Goal: Task Accomplishment & Management: Use online tool/utility

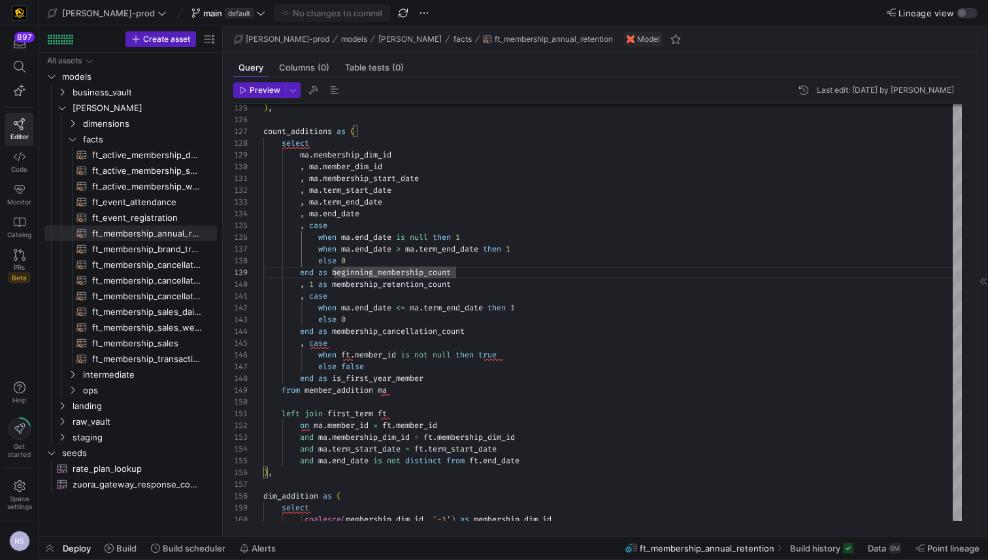
scroll to position [94, 193]
click at [15, 259] on icon at bounding box center [20, 255] width 12 height 12
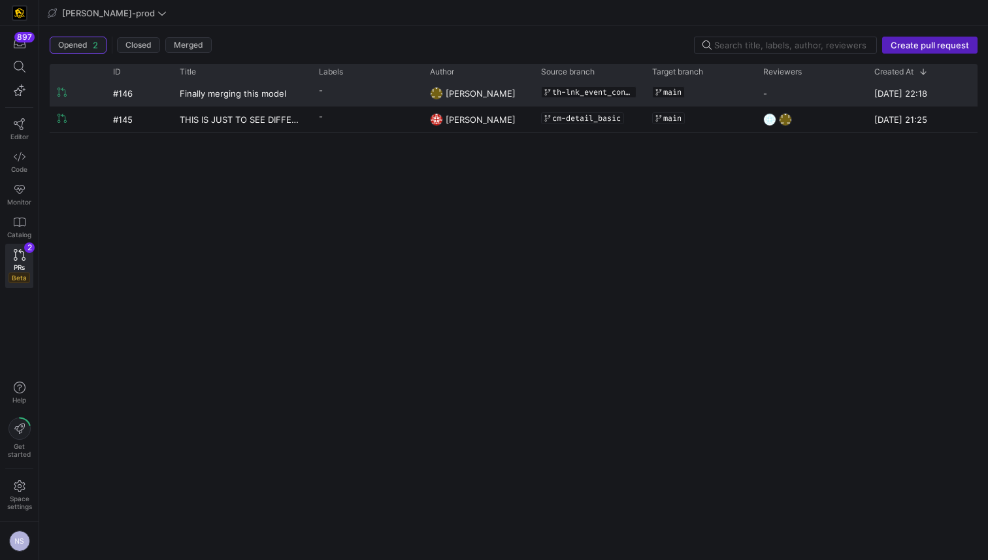
click at [472, 95] on span "[PERSON_NAME]" at bounding box center [481, 93] width 70 height 10
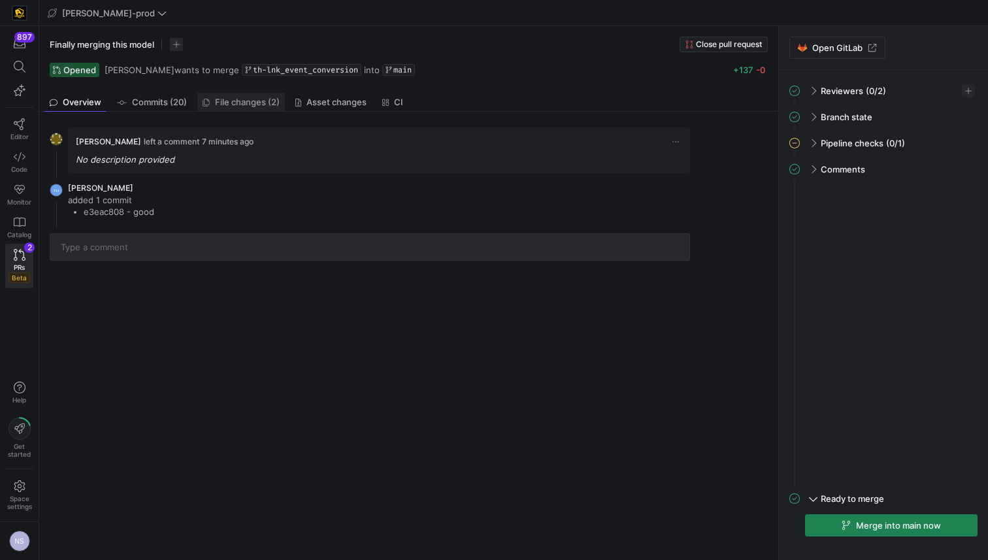
click at [250, 105] on span "File changes (2)" at bounding box center [247, 102] width 65 height 8
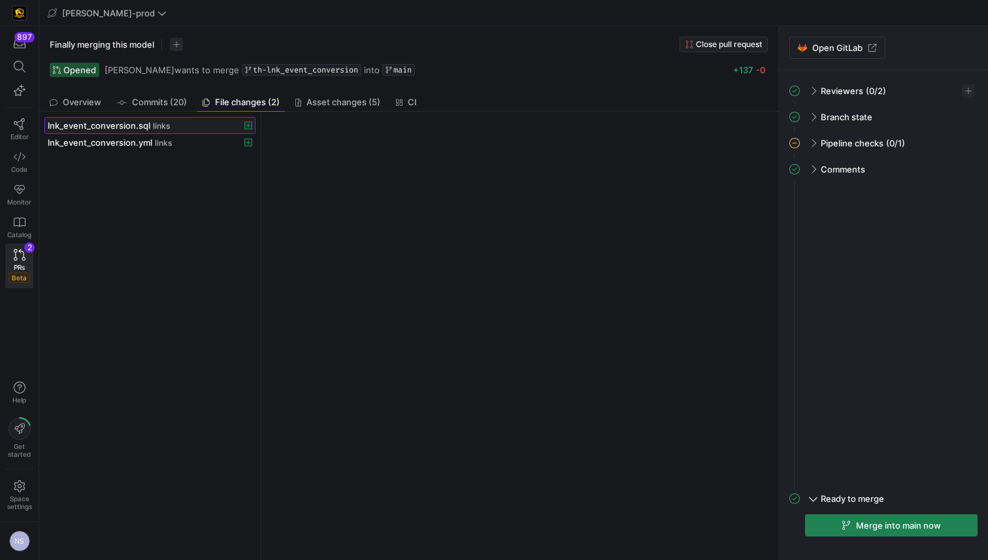
click at [150, 124] on div "lnk_event_conversion.sql links" at bounding box center [136, 125] width 176 height 10
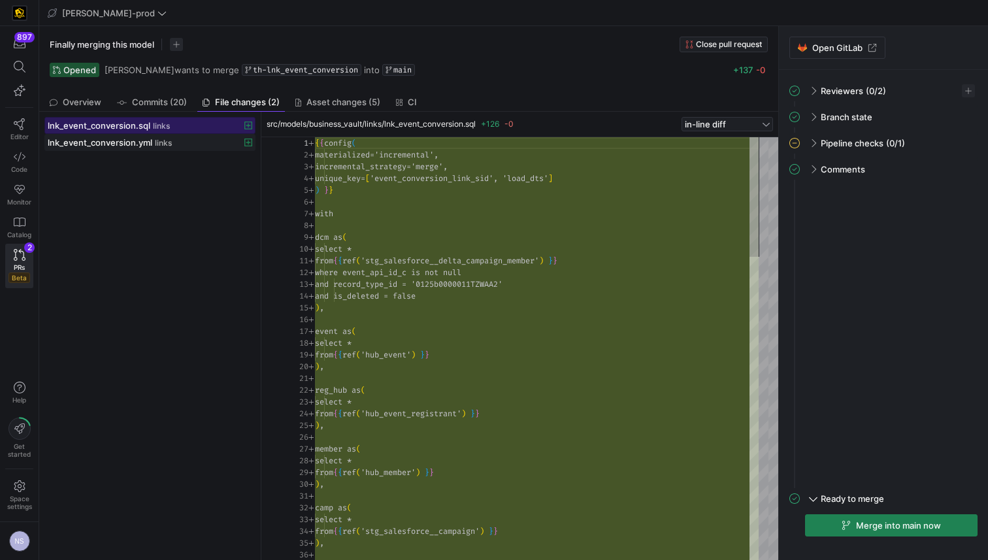
scroll to position [118, 0]
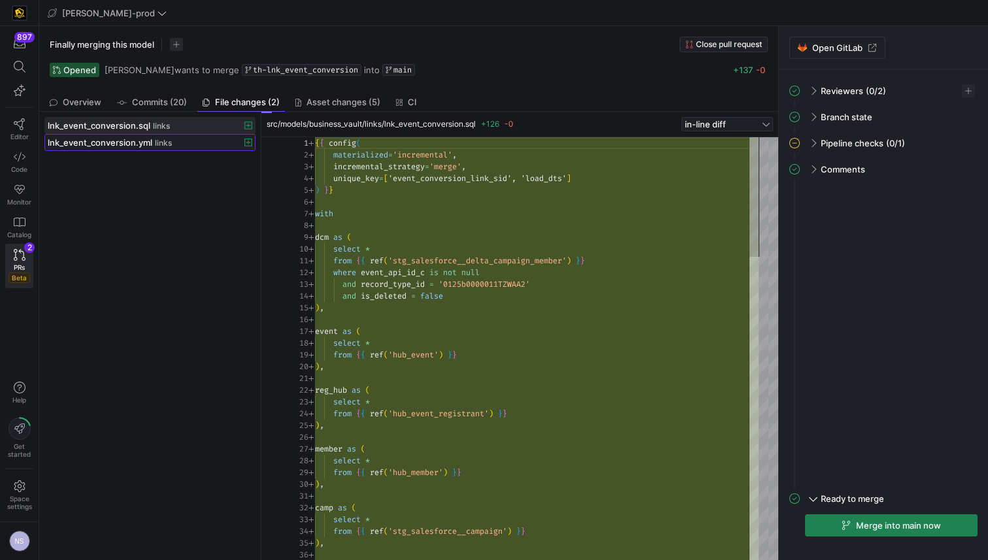
click at [164, 142] on span "links" at bounding box center [163, 143] width 17 height 9
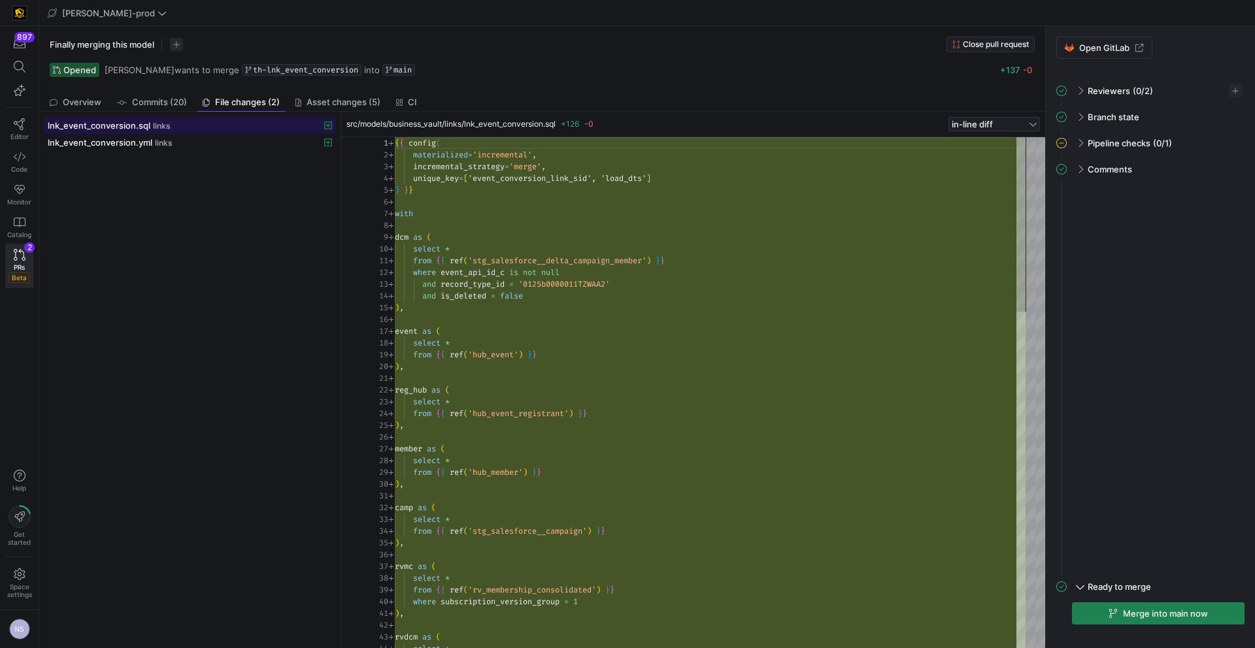
click at [131, 122] on span "lnk_event_conversion.sql" at bounding box center [99, 125] width 103 height 10
click at [987, 91] on span "Reviewers" at bounding box center [1108, 91] width 42 height 10
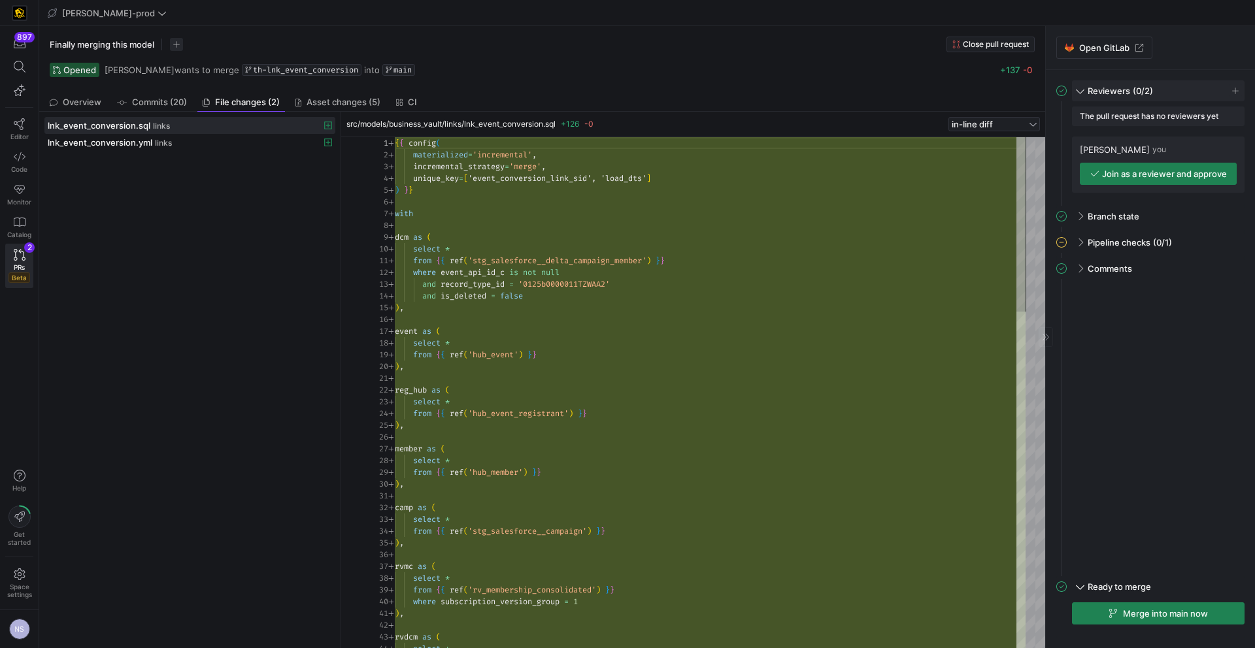
click at [987, 92] on span "(0/2)" at bounding box center [1142, 91] width 20 height 10
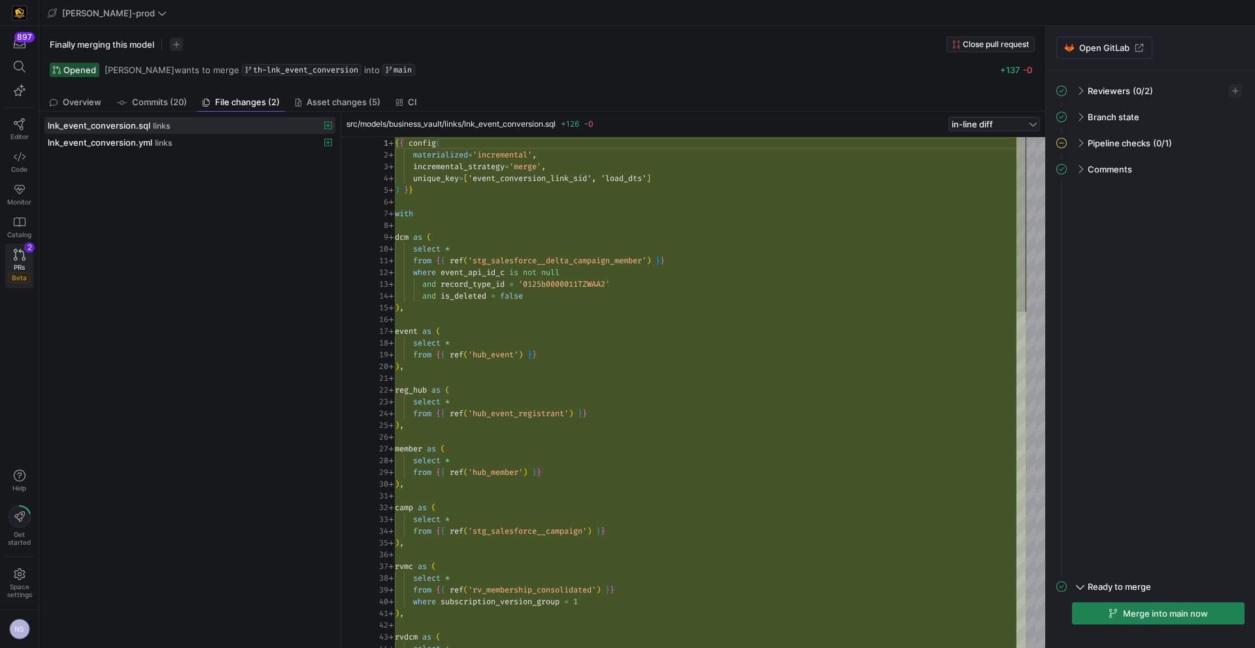
click at [25, 252] on div "2" at bounding box center [29, 247] width 10 height 10
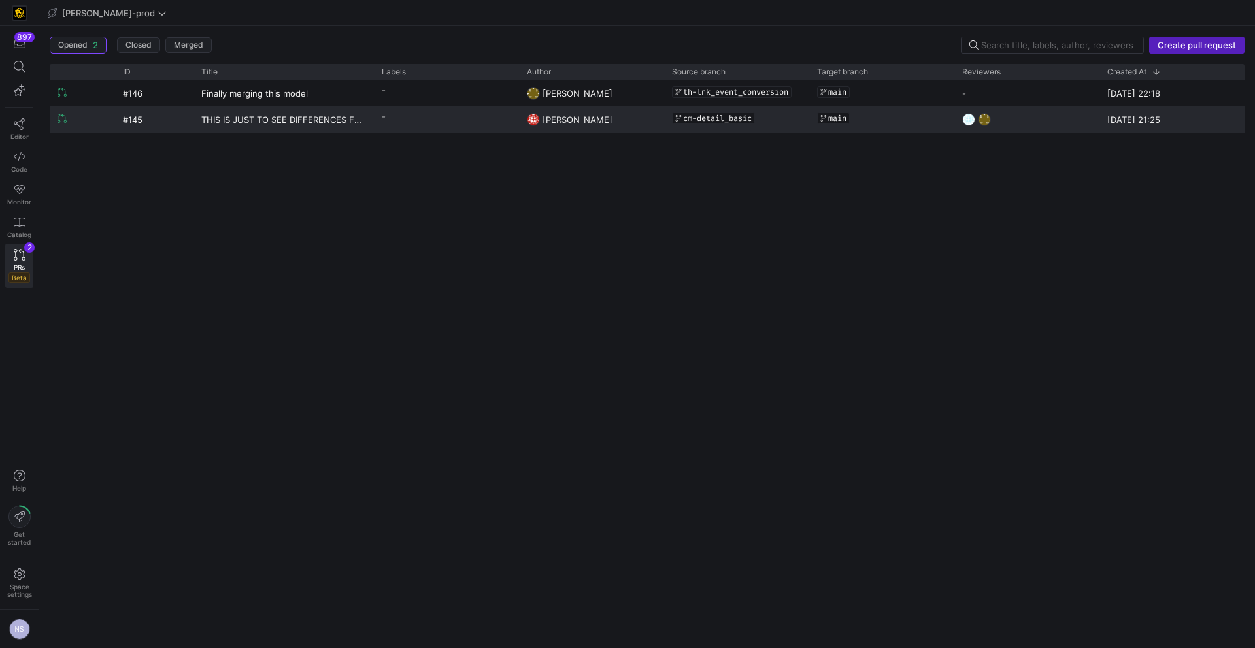
click at [499, 119] on y42-pull-request-list-view-label-cell-renderer "-" at bounding box center [446, 116] width 129 height 19
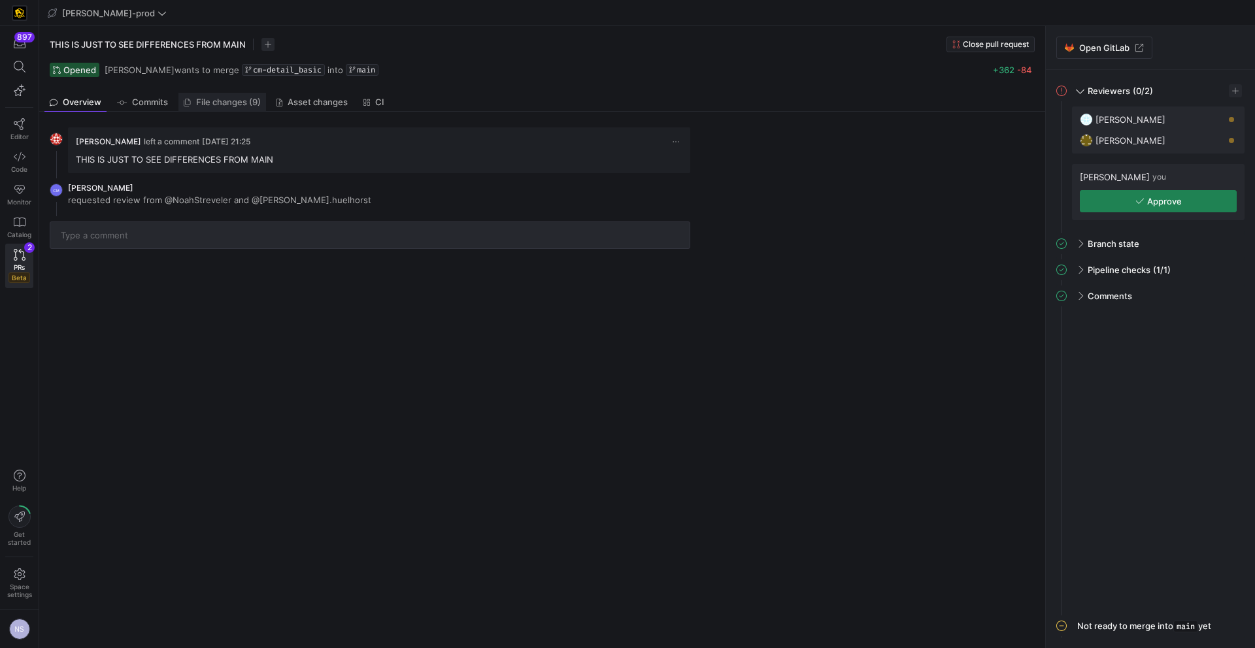
click at [227, 101] on span "File changes (9)" at bounding box center [228, 102] width 65 height 8
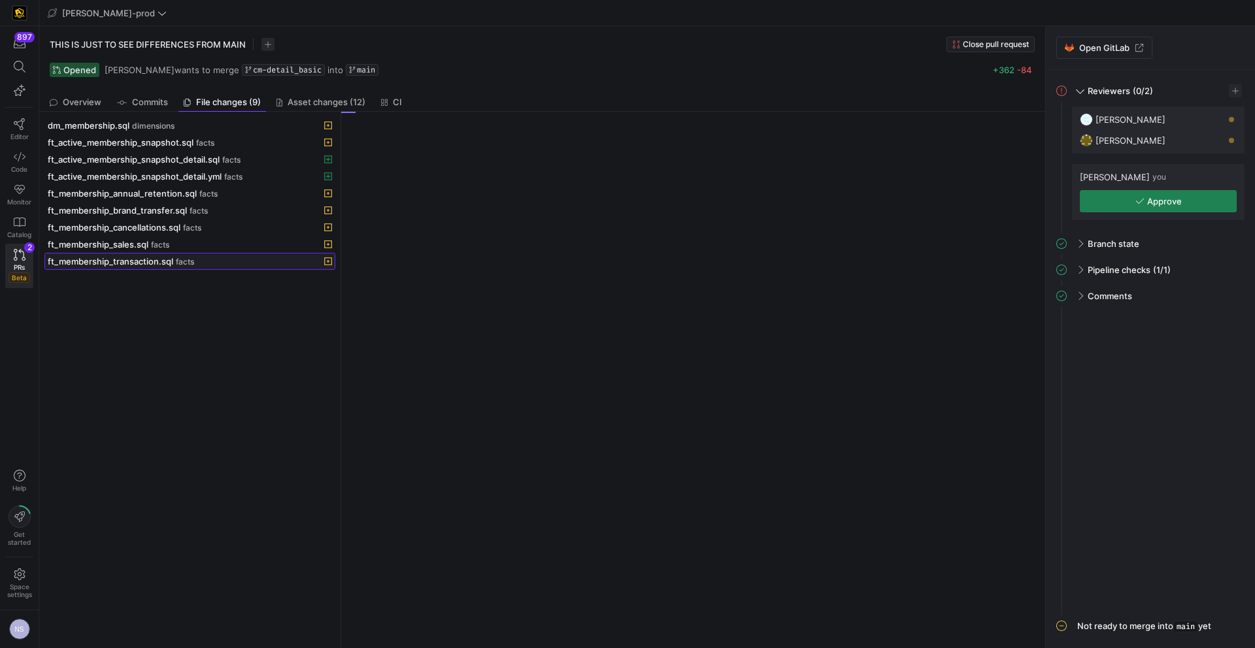
click at [183, 258] on span "facts" at bounding box center [185, 261] width 18 height 9
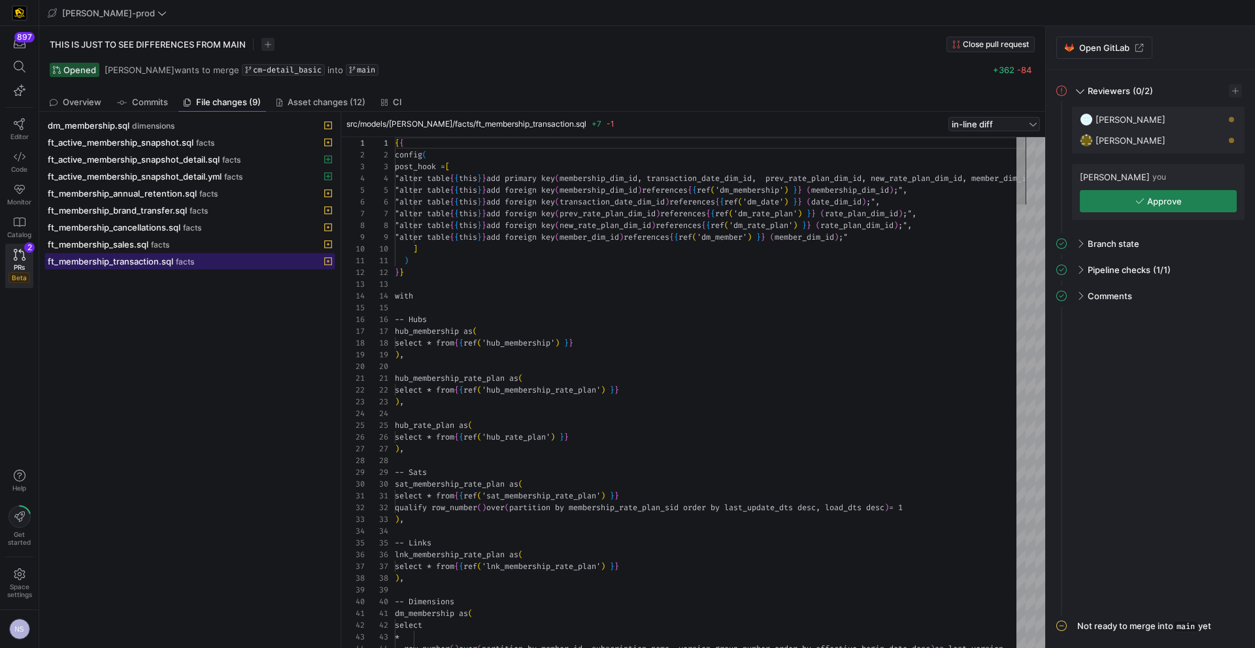
scroll to position [71, 0]
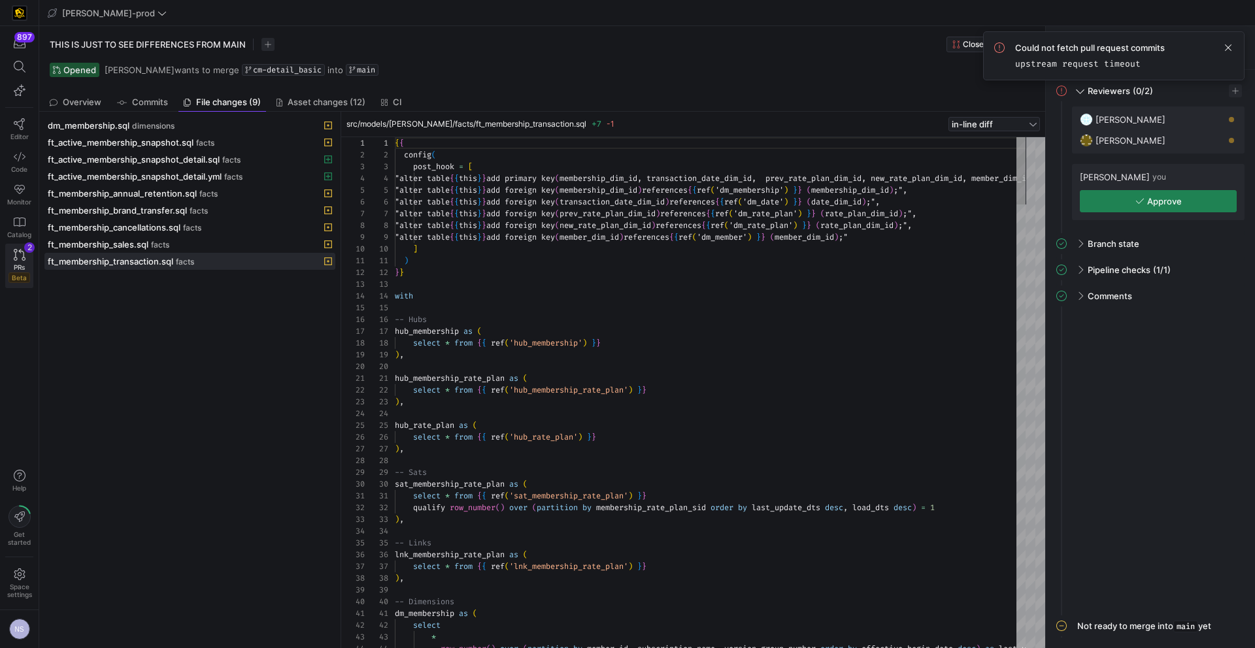
click at [16, 266] on span "PRs" at bounding box center [19, 267] width 11 height 8
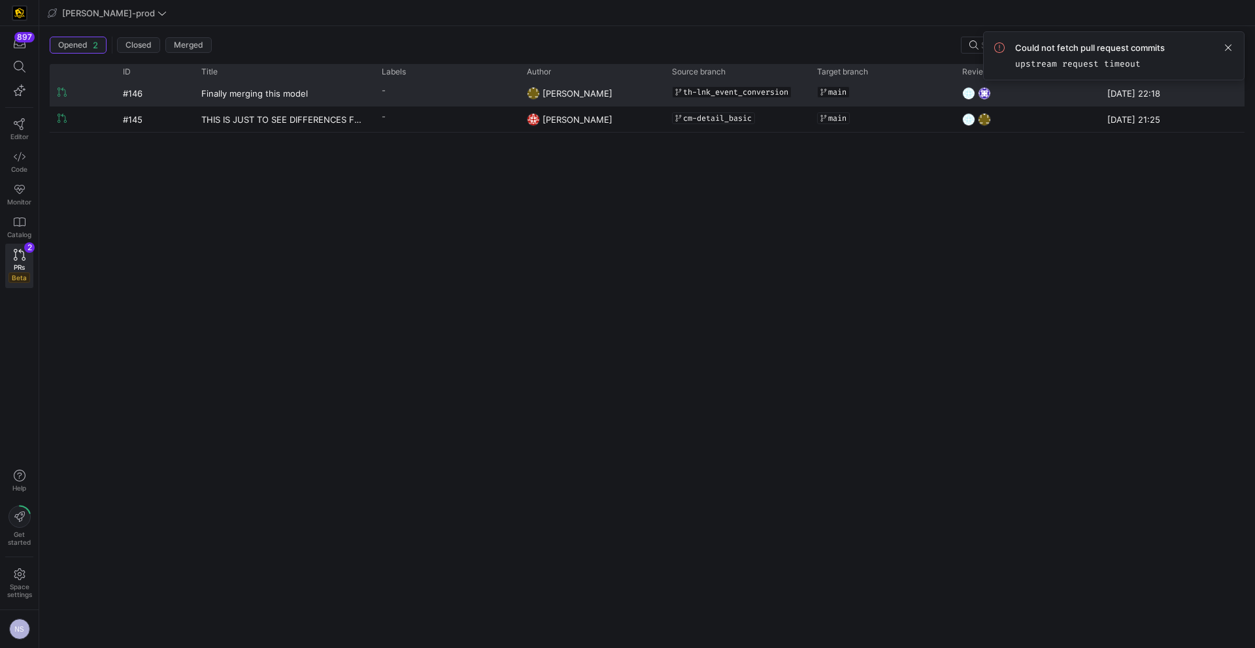
click at [398, 89] on y42-pull-request-list-view-label-cell-renderer "-" at bounding box center [446, 90] width 129 height 19
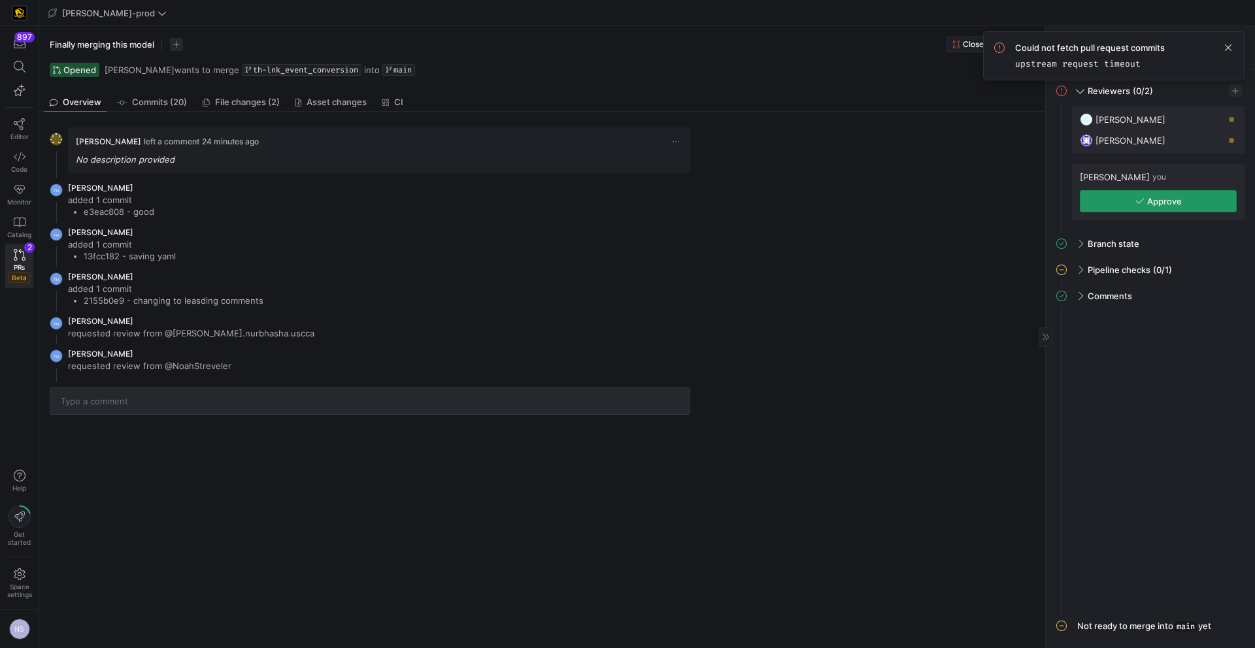
click at [987, 203] on span "Approve" at bounding box center [1164, 201] width 35 height 10
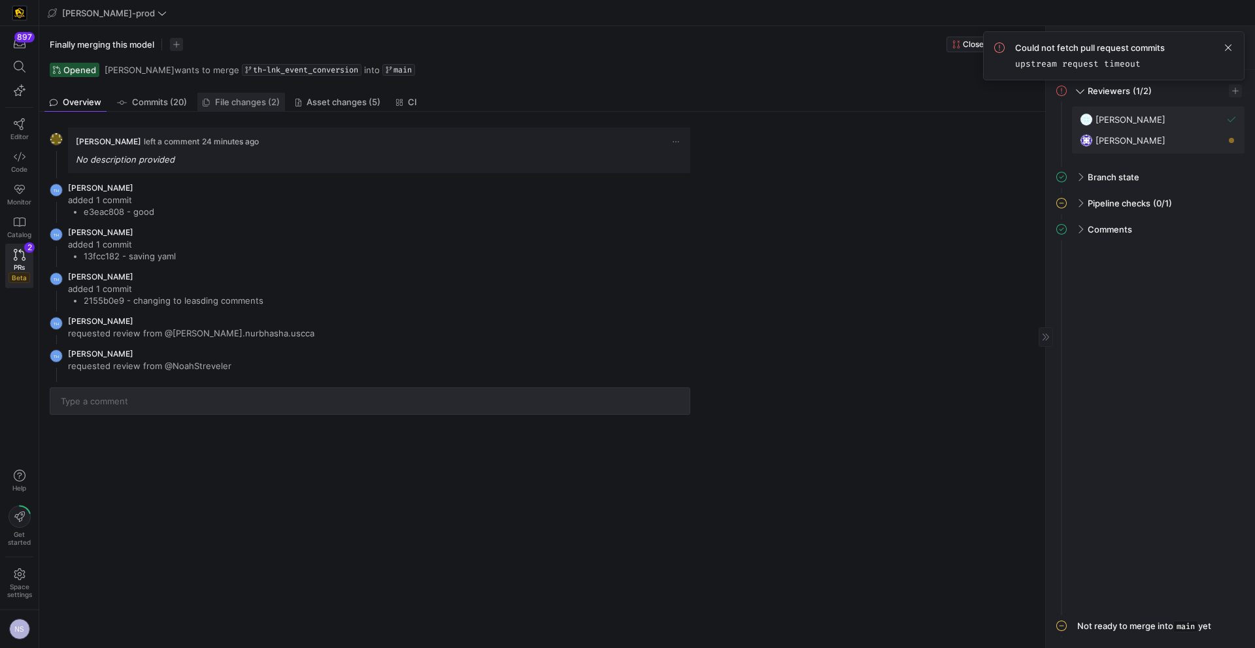
click at [255, 105] on span "File changes (2)" at bounding box center [247, 102] width 65 height 8
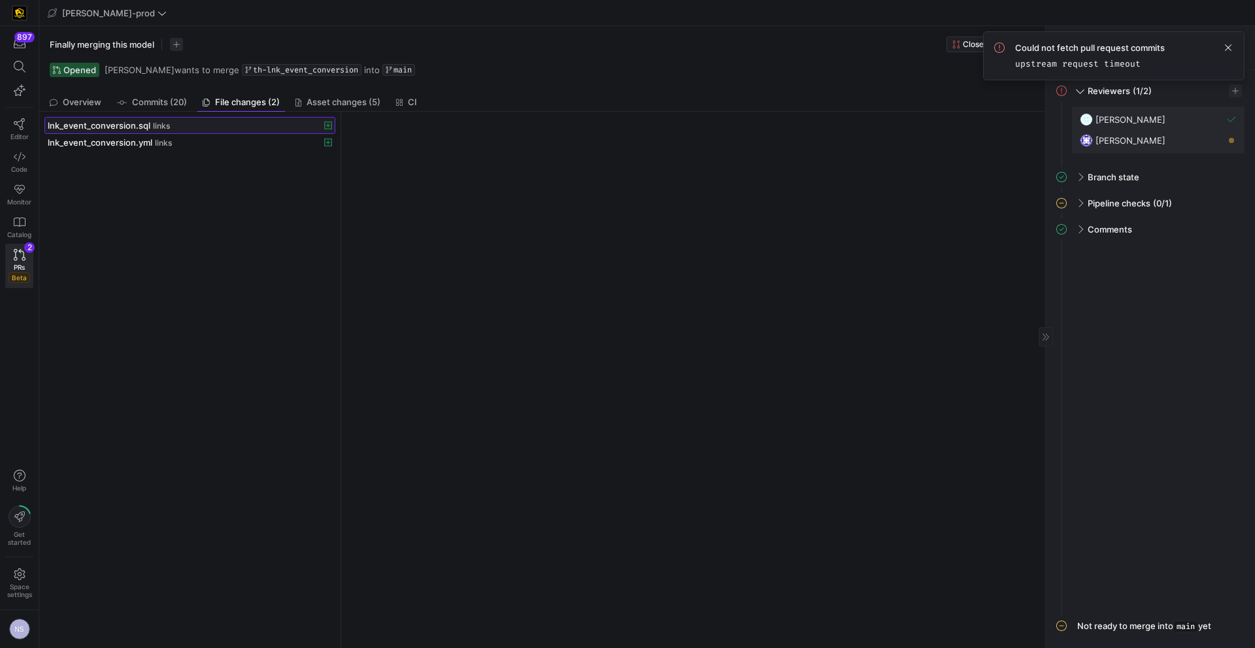
click at [191, 128] on div "lnk_event_conversion.sql links" at bounding box center [175, 125] width 255 height 10
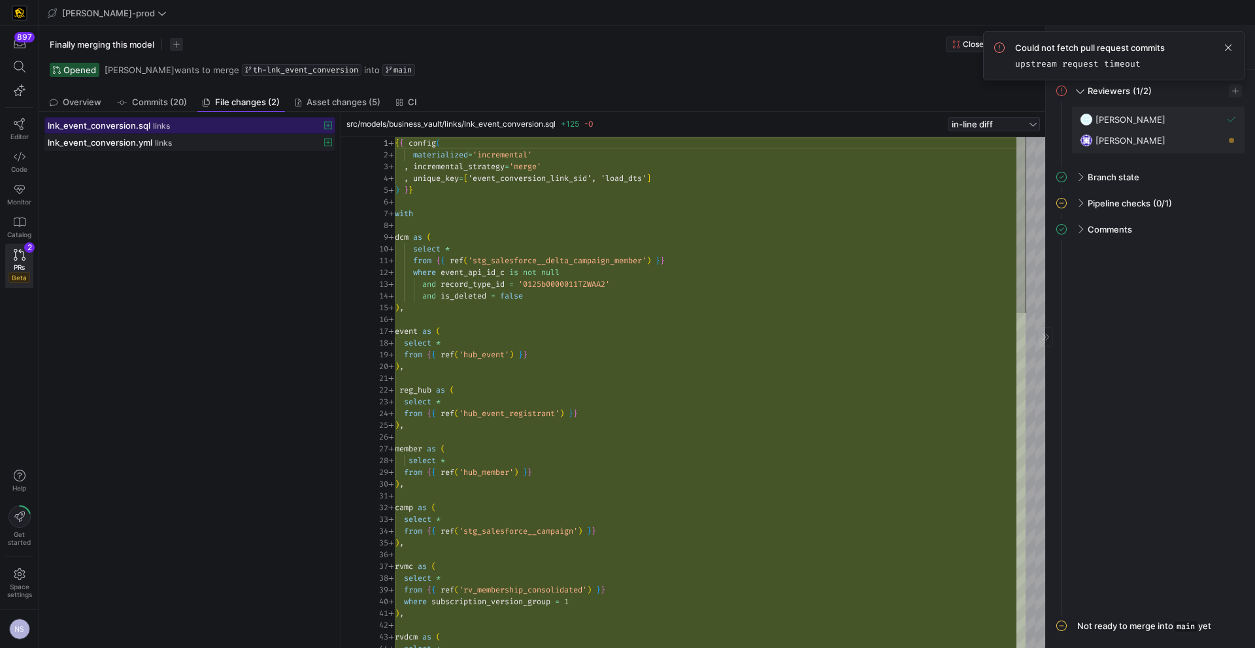
scroll to position [118, 0]
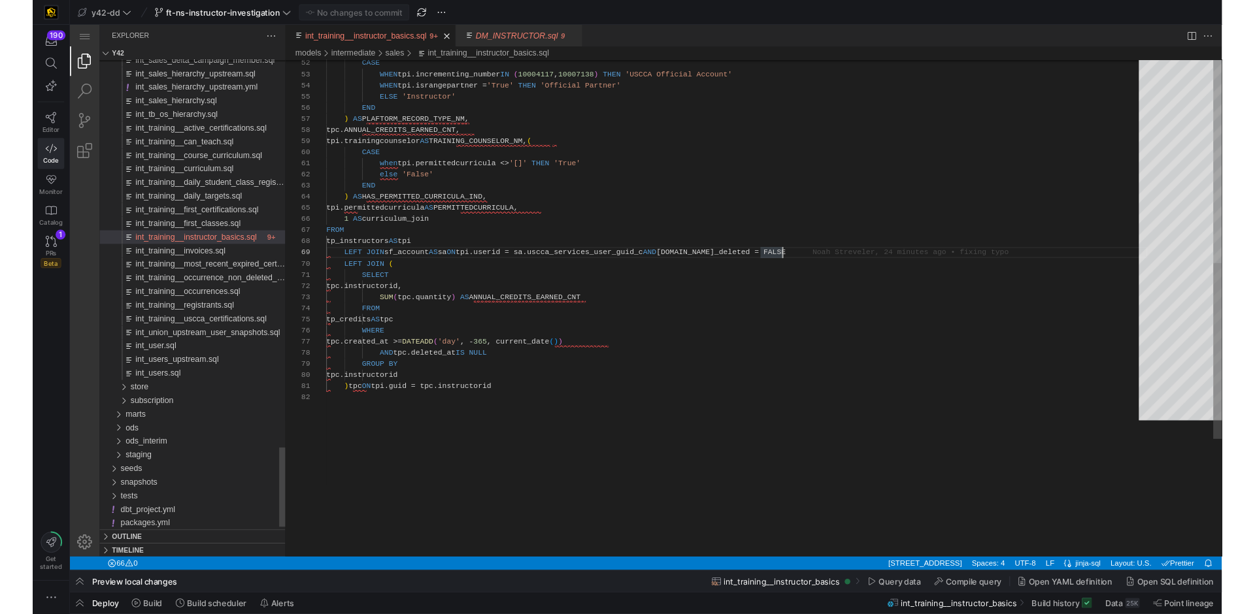
scroll to position [94, 481]
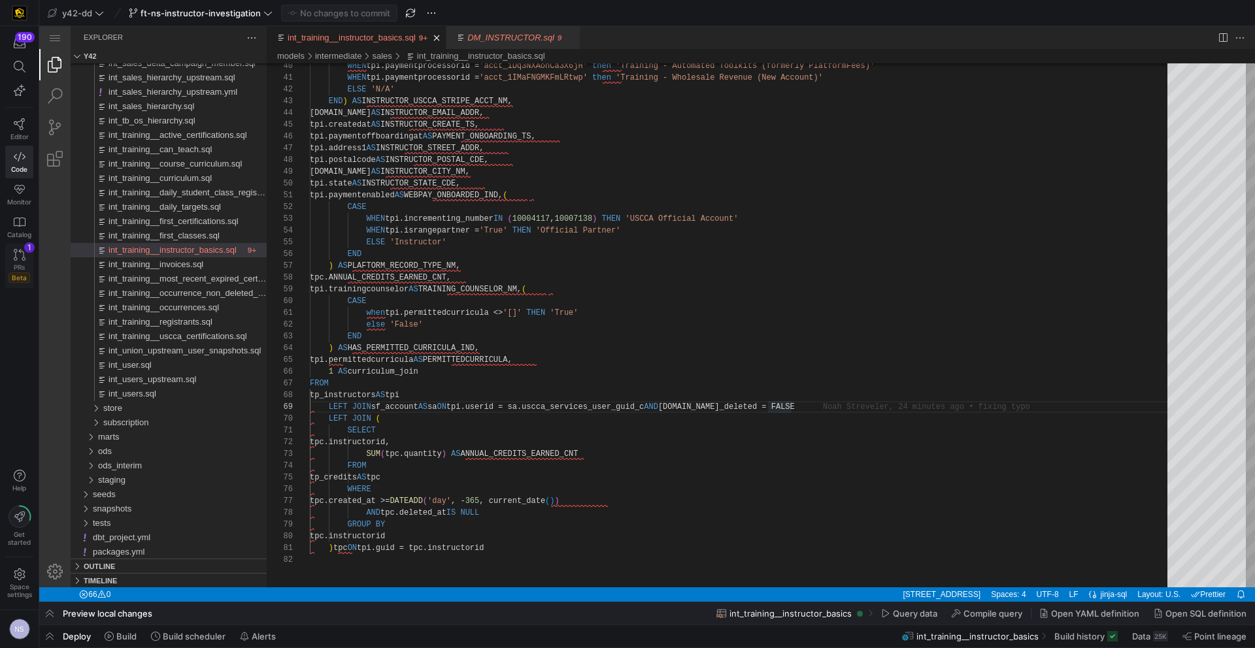
click at [20, 266] on span "PRs" at bounding box center [19, 267] width 11 height 8
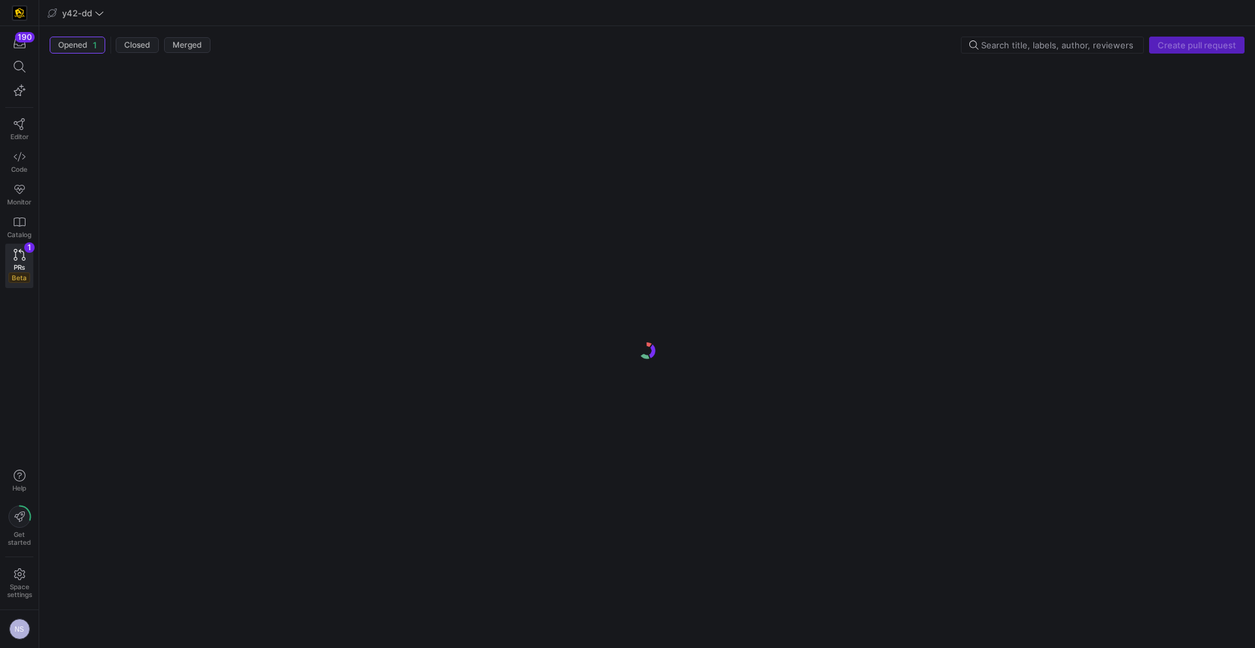
click at [430, 93] on y42-logo-loader at bounding box center [647, 351] width 1195 height 574
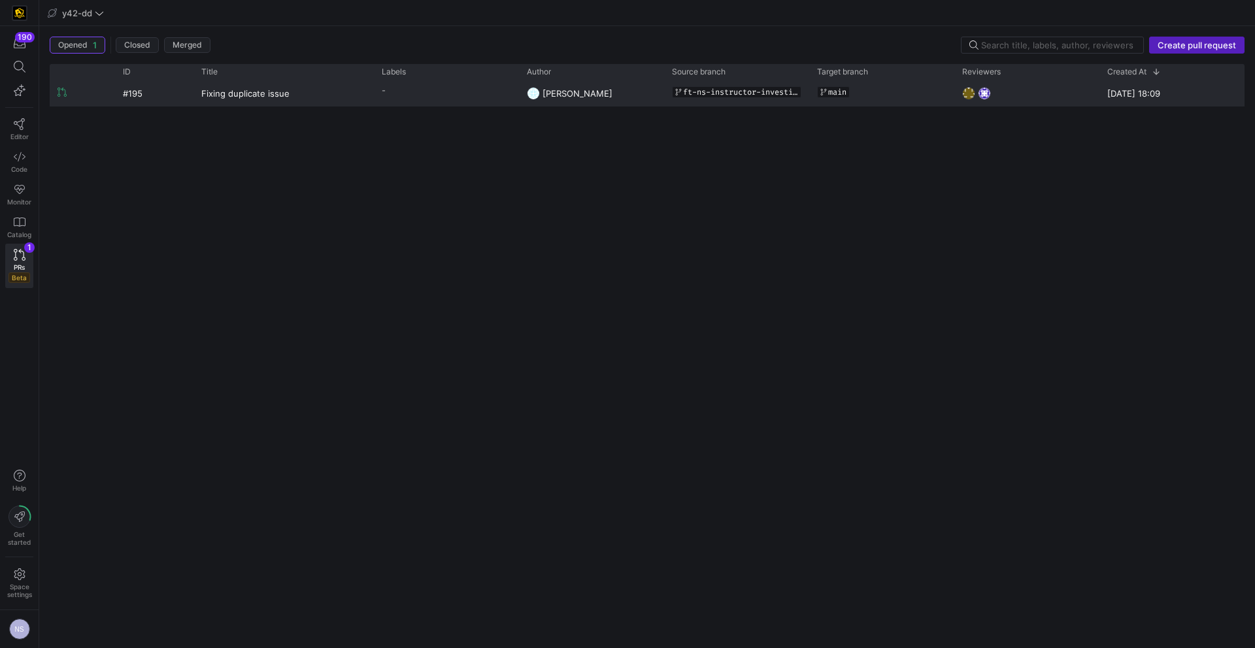
click at [467, 101] on div "-" at bounding box center [446, 92] width 145 height 25
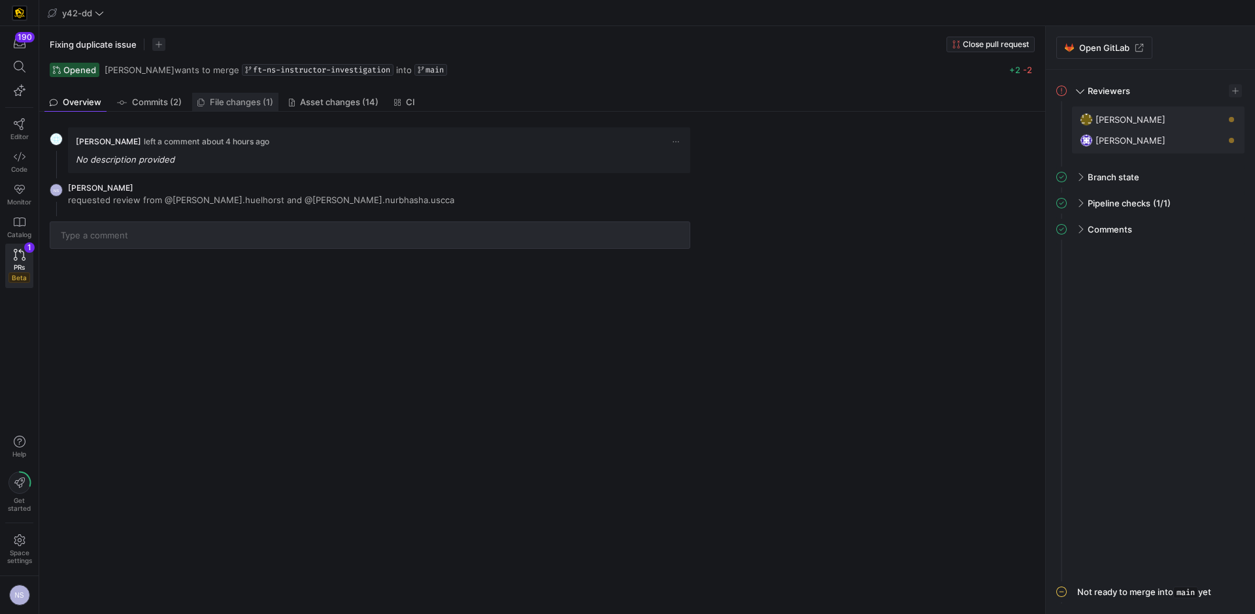
click at [253, 101] on span "File changes (1)" at bounding box center [241, 102] width 63 height 8
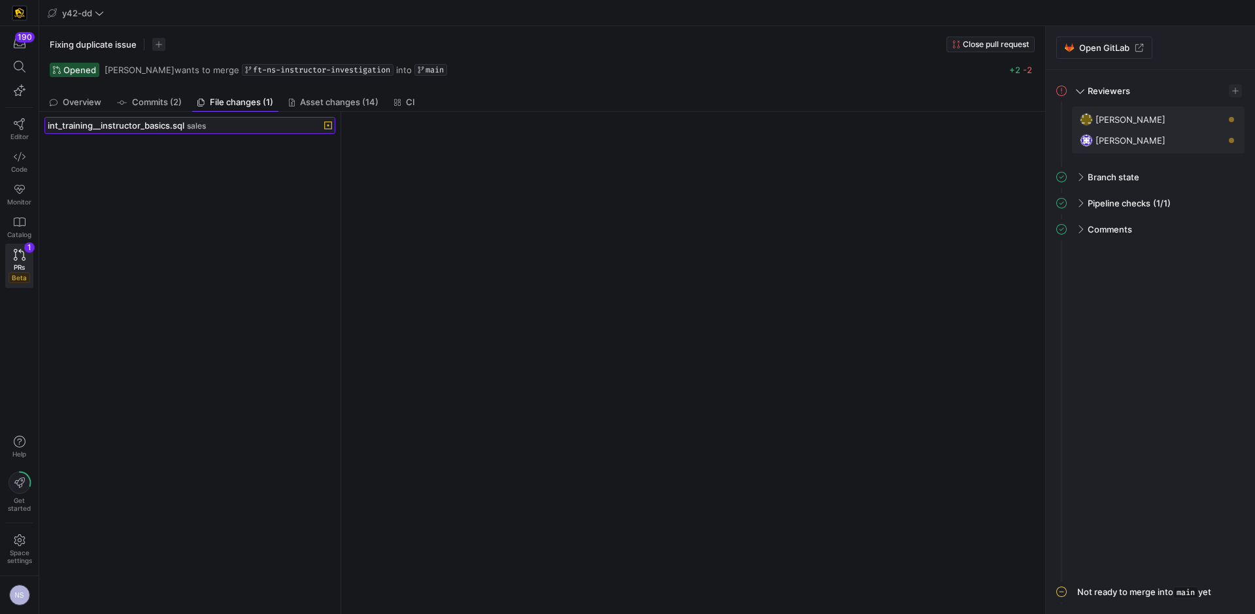
click at [257, 126] on div "int_training__instructor_basics.sql sales" at bounding box center [175, 125] width 255 height 10
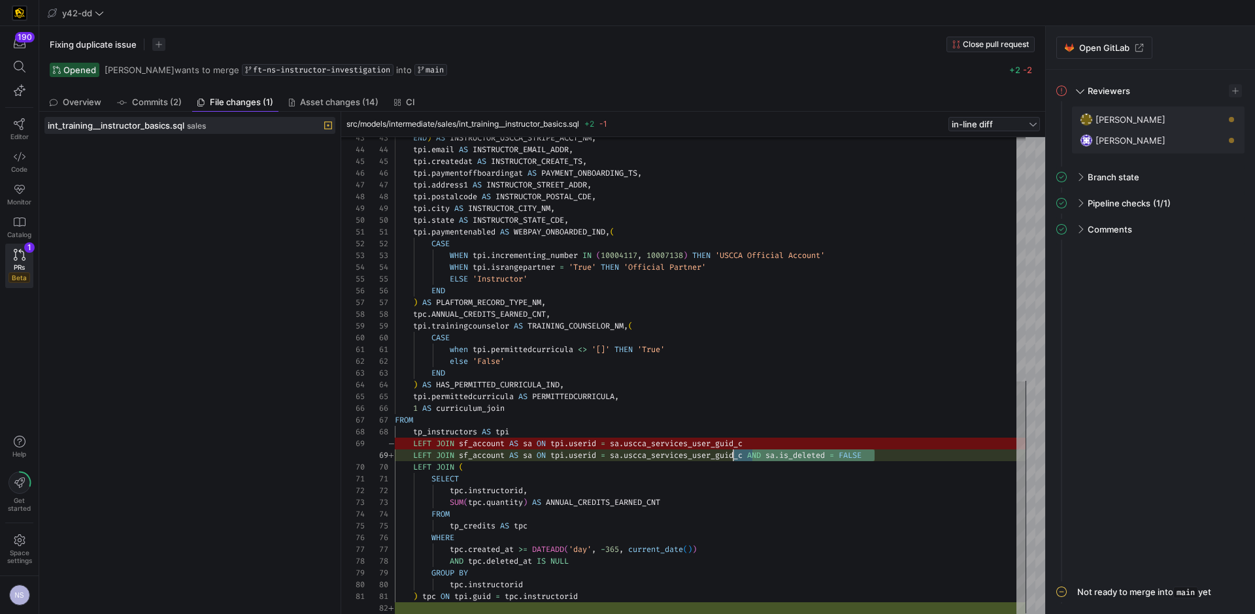
scroll to position [94, 338]
drag, startPoint x: 897, startPoint y: 456, endPoint x: 734, endPoint y: 454, distance: 162.1
click at [734, 454] on div "END ) AS INSTRUCTOR_USCCA_STRIPE_ACCT_NM , tpi . email AS INSTRUCTOR_EMAIL_ADDR…" at bounding box center [710, 126] width 631 height 976
click at [921, 455] on div "END ) AS INSTRUCTOR_USCCA_STRIPE_ACCT_NM , tpi . email AS INSTRUCTOR_EMAIL_ADDR…" at bounding box center [710, 126] width 631 height 976
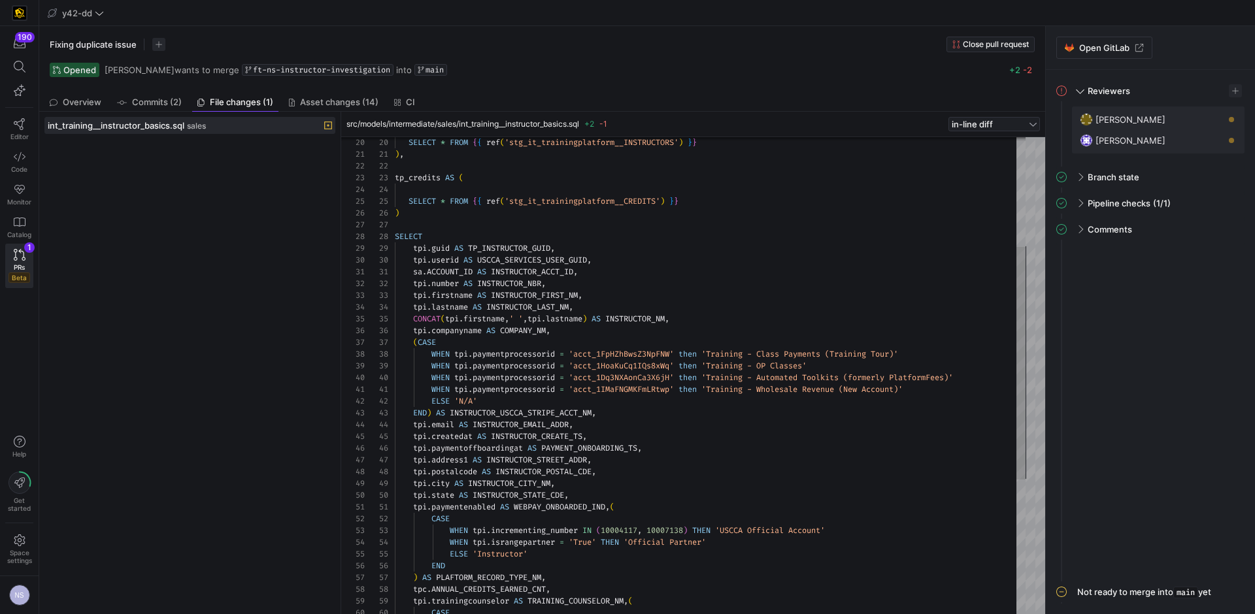
click at [450, 276] on div "END ) AS INSTRUCTOR_USCCA_STRIPE_ACCT_NM , tpi . email AS INSTRUCTOR_EMAIL_ADDR…" at bounding box center [710, 401] width 631 height 976
click at [520, 245] on div "END ) AS INSTRUCTOR_USCCA_STRIPE_ACCT_NM , tpi . email AS INSTRUCTOR_EMAIL_ADDR…" at bounding box center [710, 401] width 631 height 976
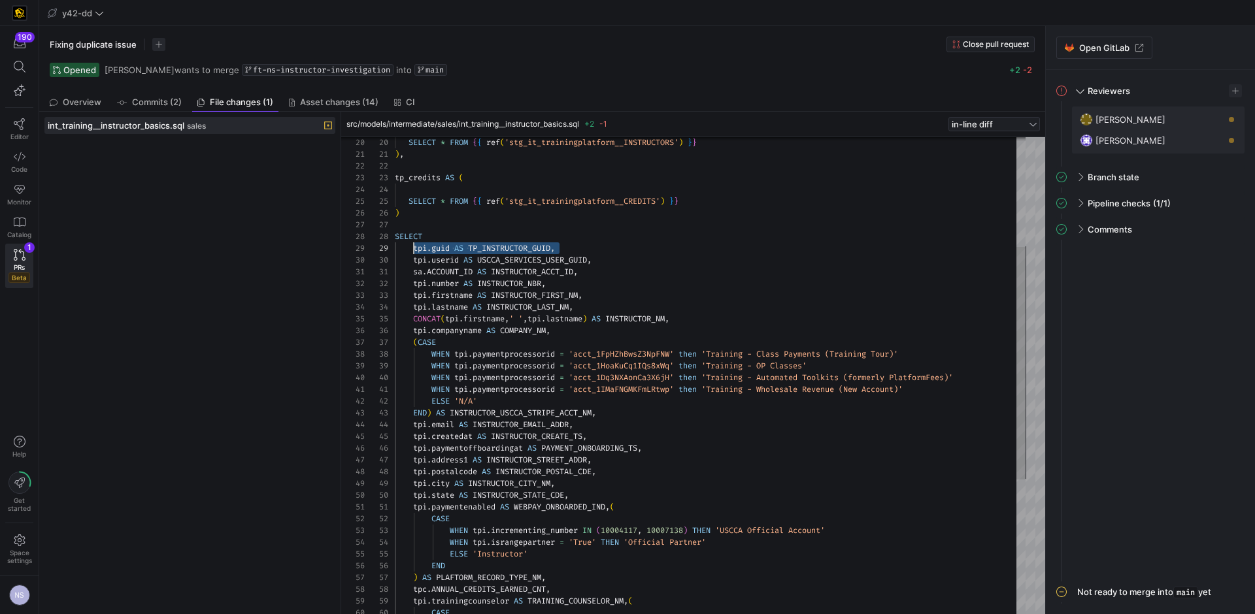
scroll to position [94, 19]
drag, startPoint x: 566, startPoint y: 245, endPoint x: 414, endPoint y: 250, distance: 152.3
click at [414, 250] on div "END ) AS INSTRUCTOR_USCCA_STRIPE_ACCT_NM , tpi . email AS INSTRUCTOR_EMAIL_ADDR…" at bounding box center [710, 401] width 631 height 976
click at [570, 251] on div "END ) AS INSTRUCTOR_USCCA_STRIPE_ACCT_NM , tpi . email AS INSTRUCTOR_EMAIL_ADDR…" at bounding box center [710, 401] width 631 height 976
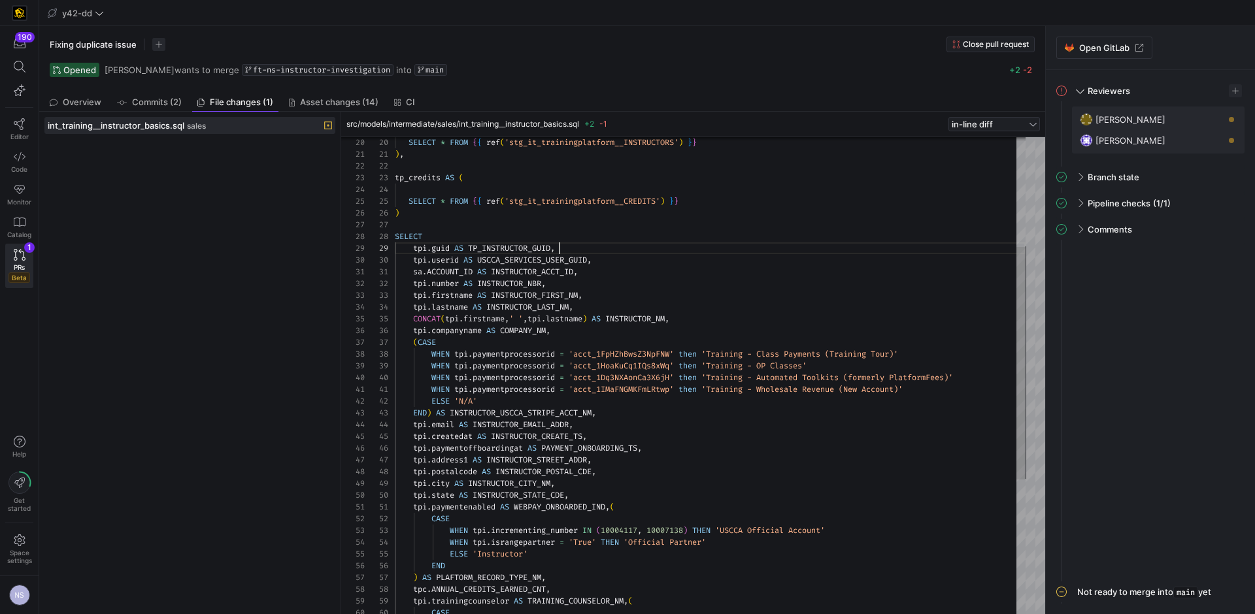
click at [507, 248] on div "END ) AS INSTRUCTOR_USCCA_STRIPE_ACCT_NM , tpi . email AS INSTRUCTOR_EMAIL_ADDR…" at bounding box center [710, 401] width 631 height 976
click at [599, 270] on div "END ) AS INSTRUCTOR_USCCA_STRIPE_ACCT_NM , tpi . email AS INSTRUCTOR_EMAIL_ADDR…" at bounding box center [710, 401] width 631 height 976
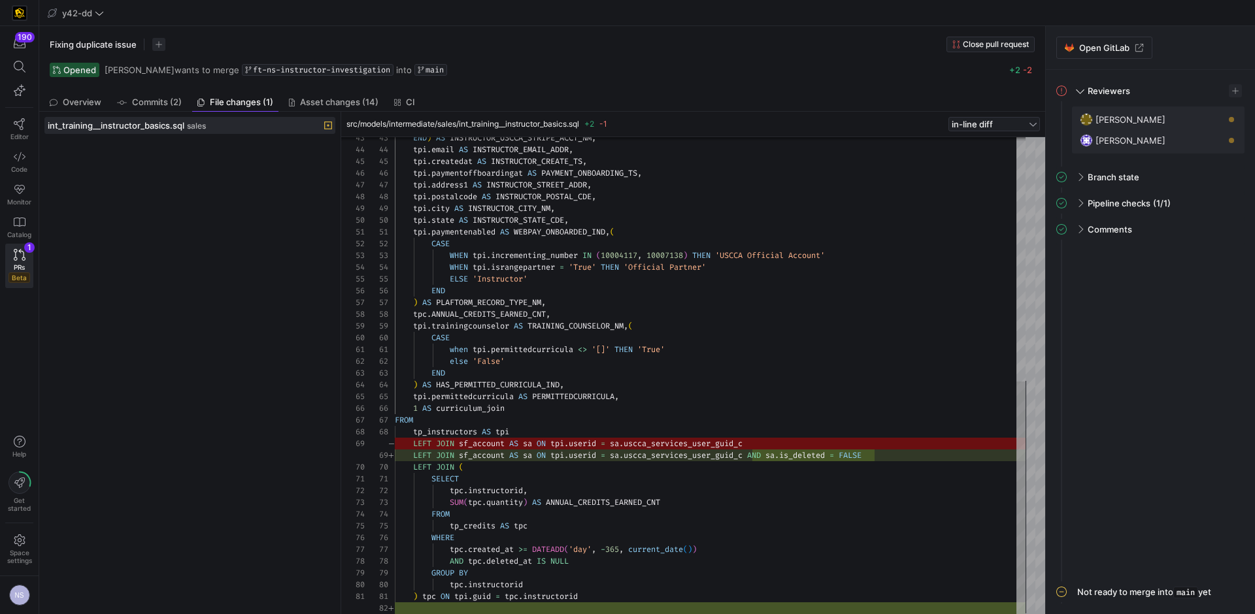
type textarea "when tpi.permittedcurricula <> '[]' THEN 'True' else 'False' END ) AS HAS_PERMI…"
drag, startPoint x: 896, startPoint y: 455, endPoint x: 757, endPoint y: 455, distance: 138.5
click at [757, 455] on div "END ) AS INSTRUCTOR_USCCA_STRIPE_ACCT_NM , tpi . email AS INSTRUCTOR_EMAIL_ADDR…" at bounding box center [710, 126] width 631 height 976
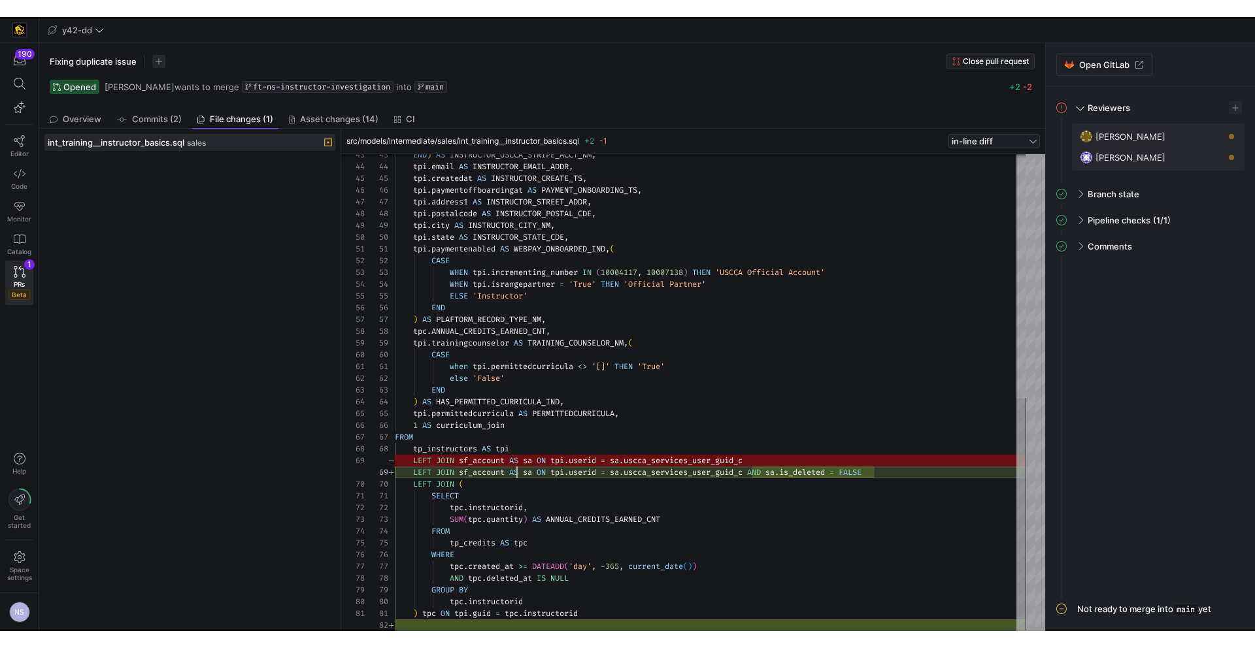
scroll to position [94, 122]
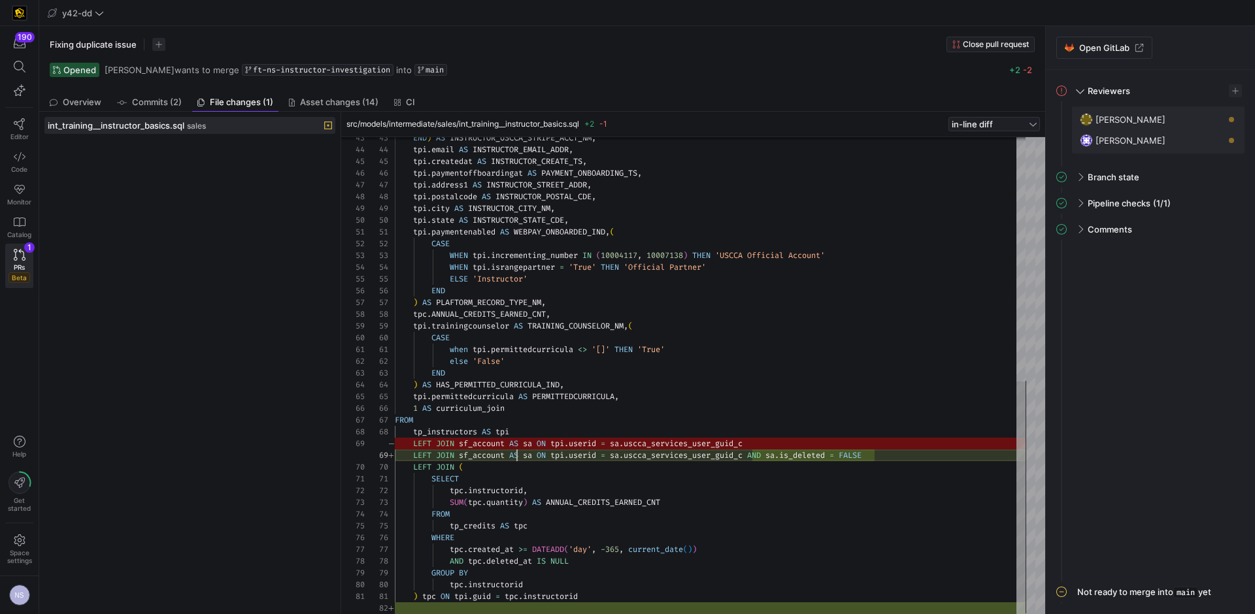
click at [516, 457] on div "END ) AS INSTRUCTOR_USCCA_STRIPE_ACCT_NM , tpi . email AS INSTRUCTOR_EMAIL_ADDR…" at bounding box center [710, 126] width 631 height 976
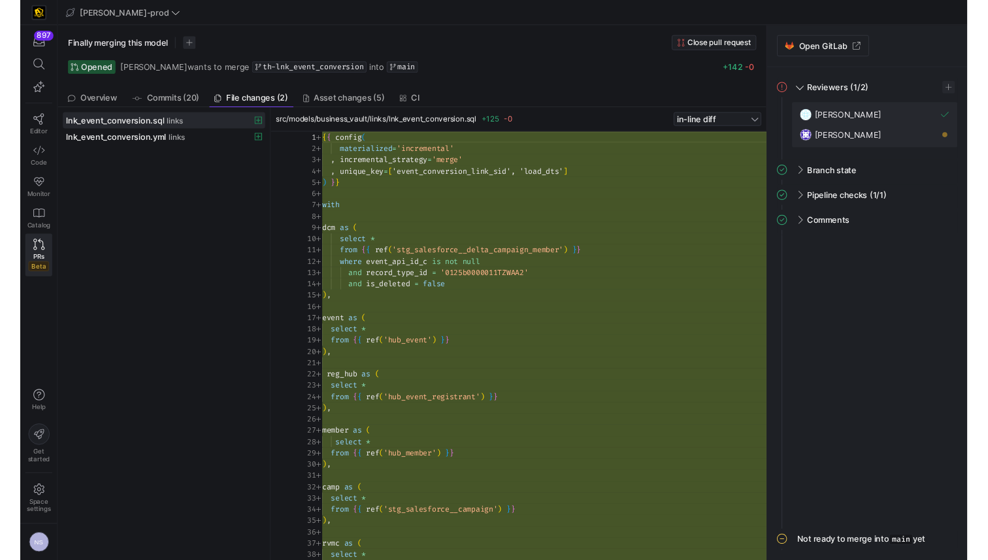
scroll to position [118, 0]
